Goal: Use online tool/utility: Utilize a website feature to perform a specific function

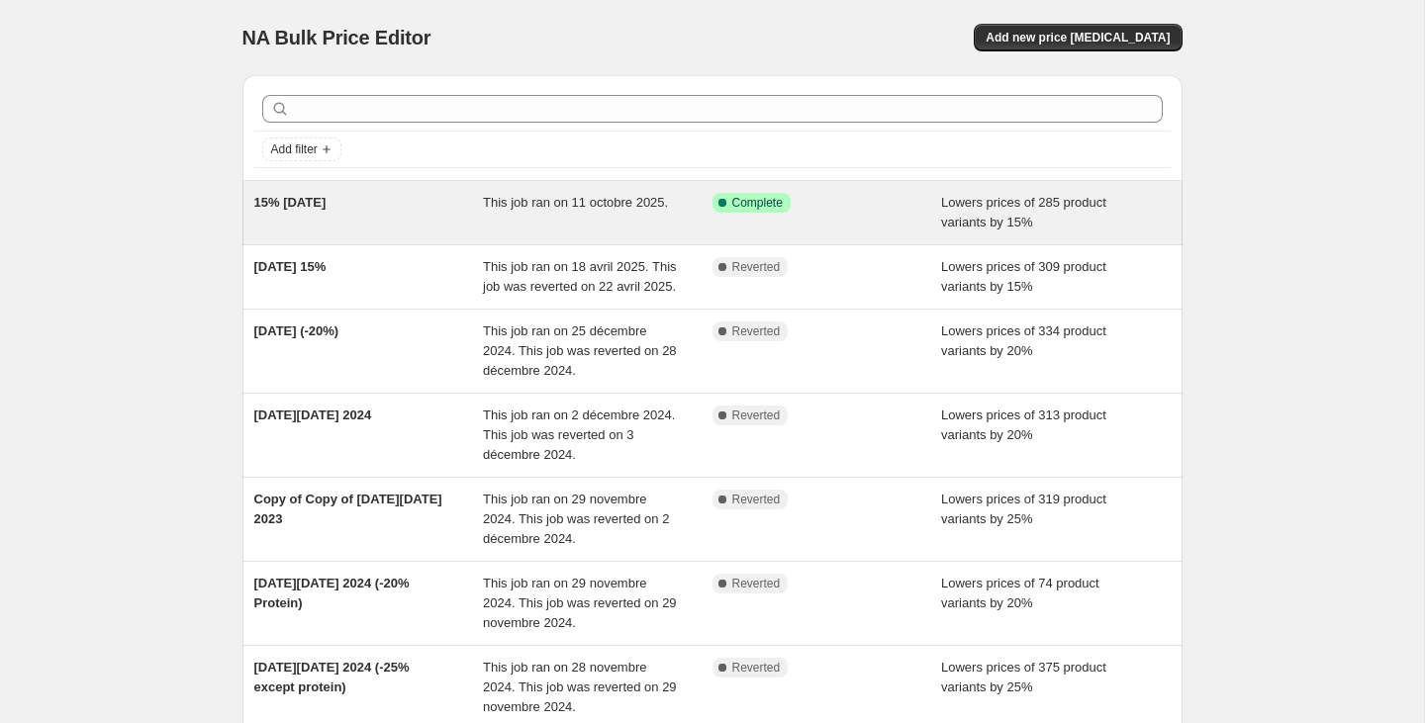
click at [594, 225] on div "This job ran on 11 octobre 2025." at bounding box center [598, 213] width 230 height 40
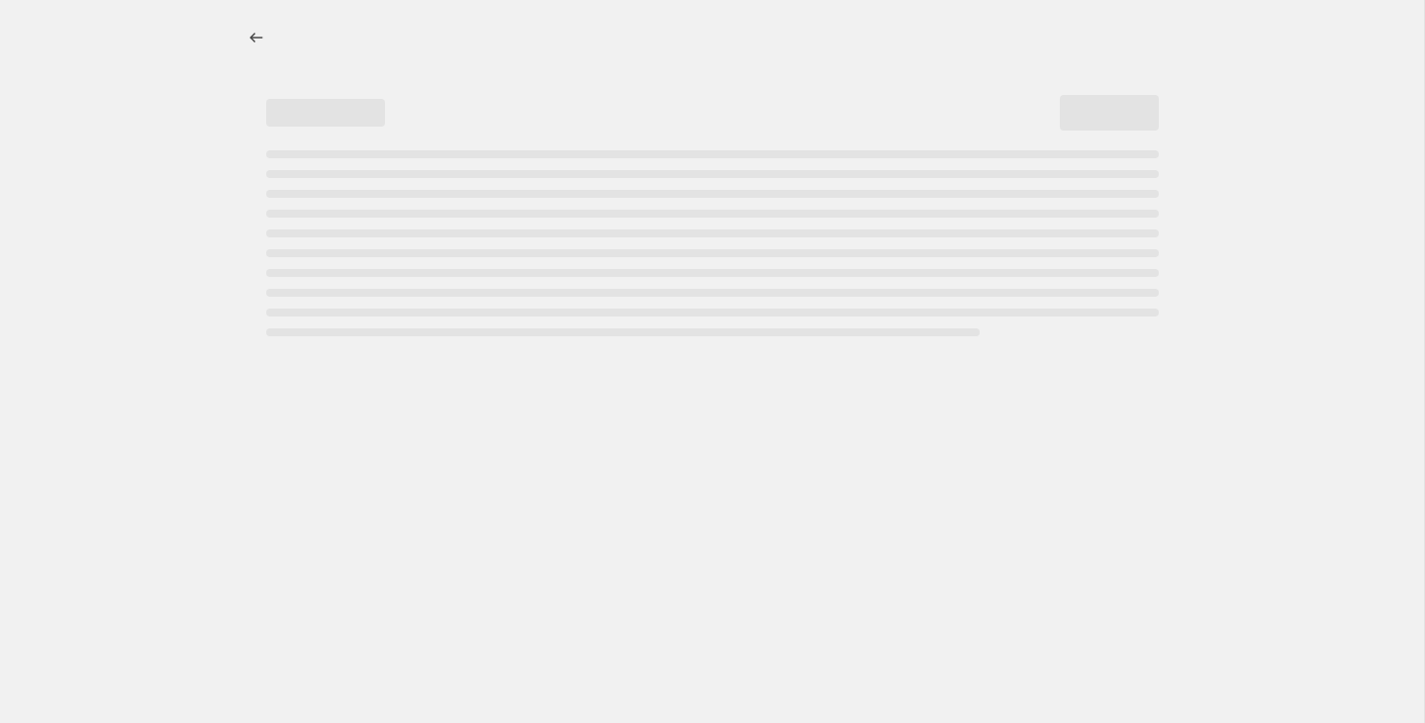
select select "percentage"
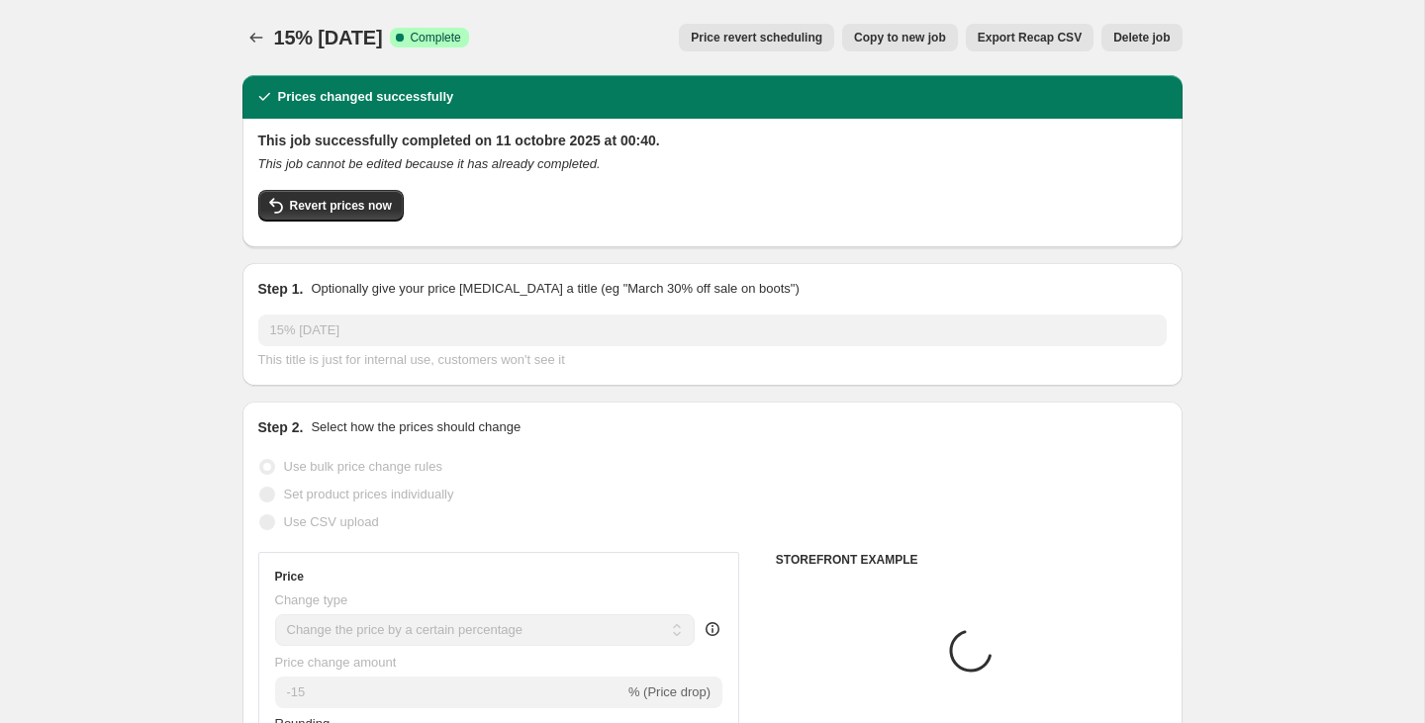
select select "collection"
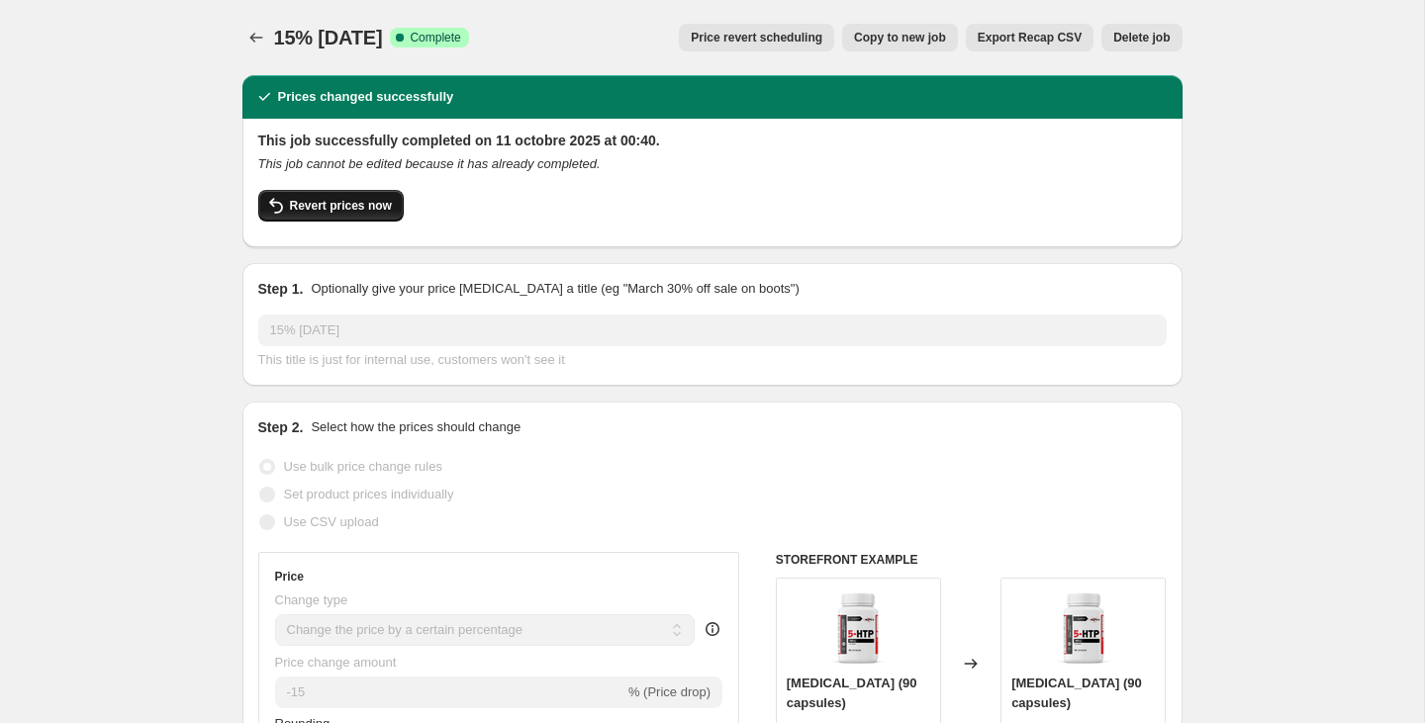
click at [379, 210] on span "Revert prices now" at bounding box center [341, 206] width 102 height 16
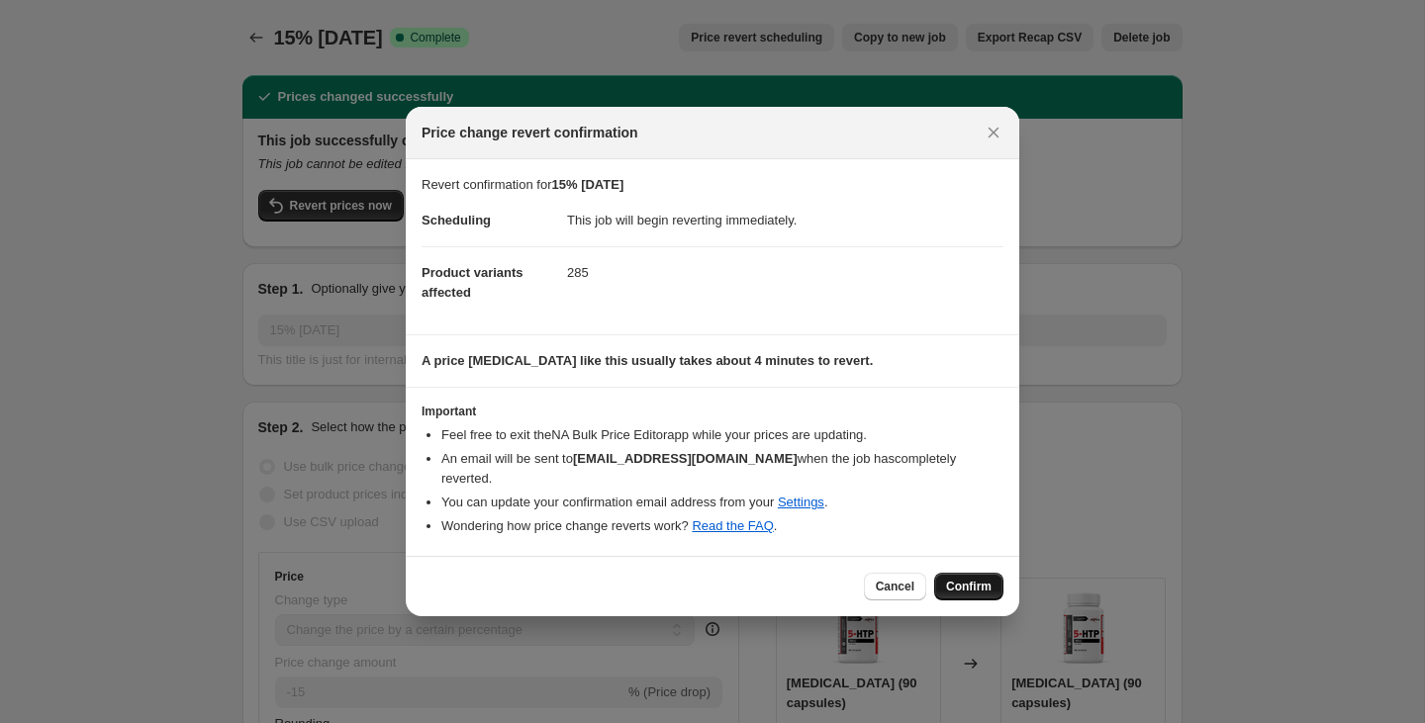
click at [962, 581] on span "Confirm" at bounding box center [969, 587] width 46 height 16
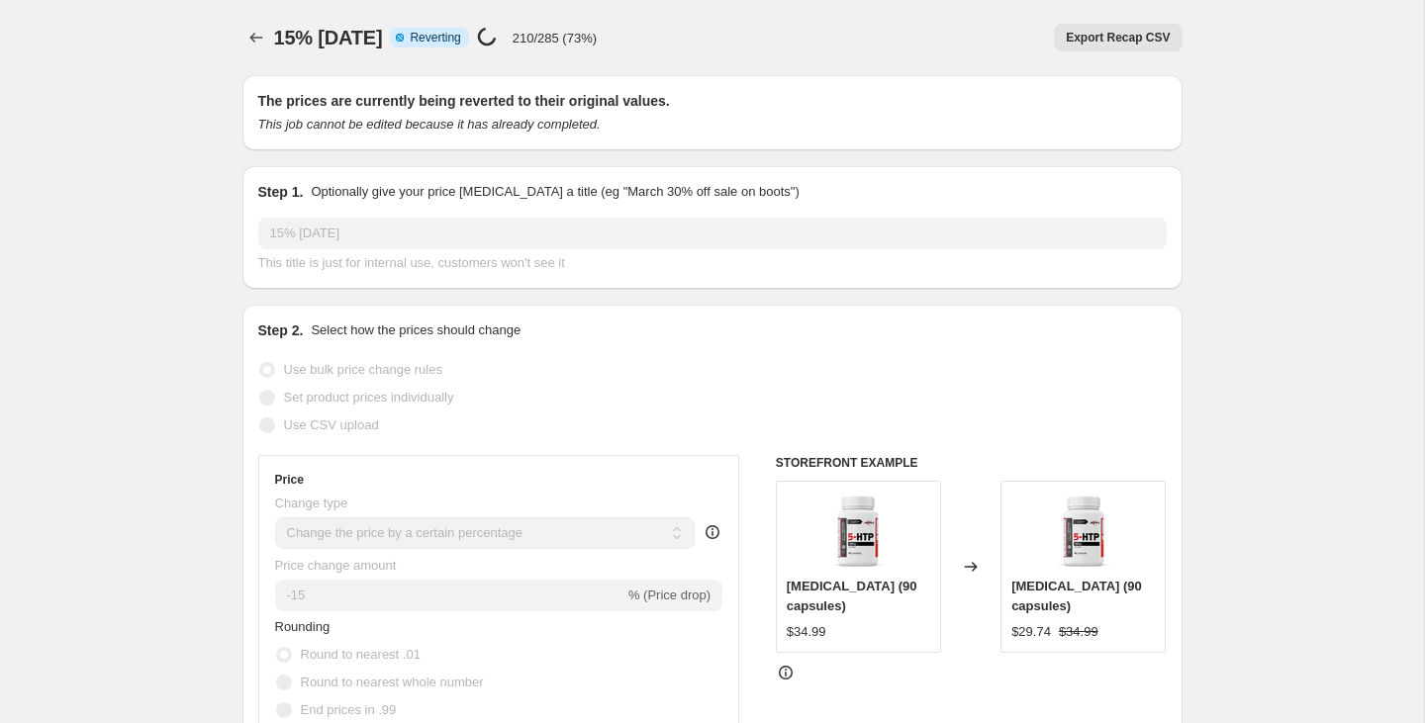
select select "percentage"
select select "collection"
